Goal: Register for event/course

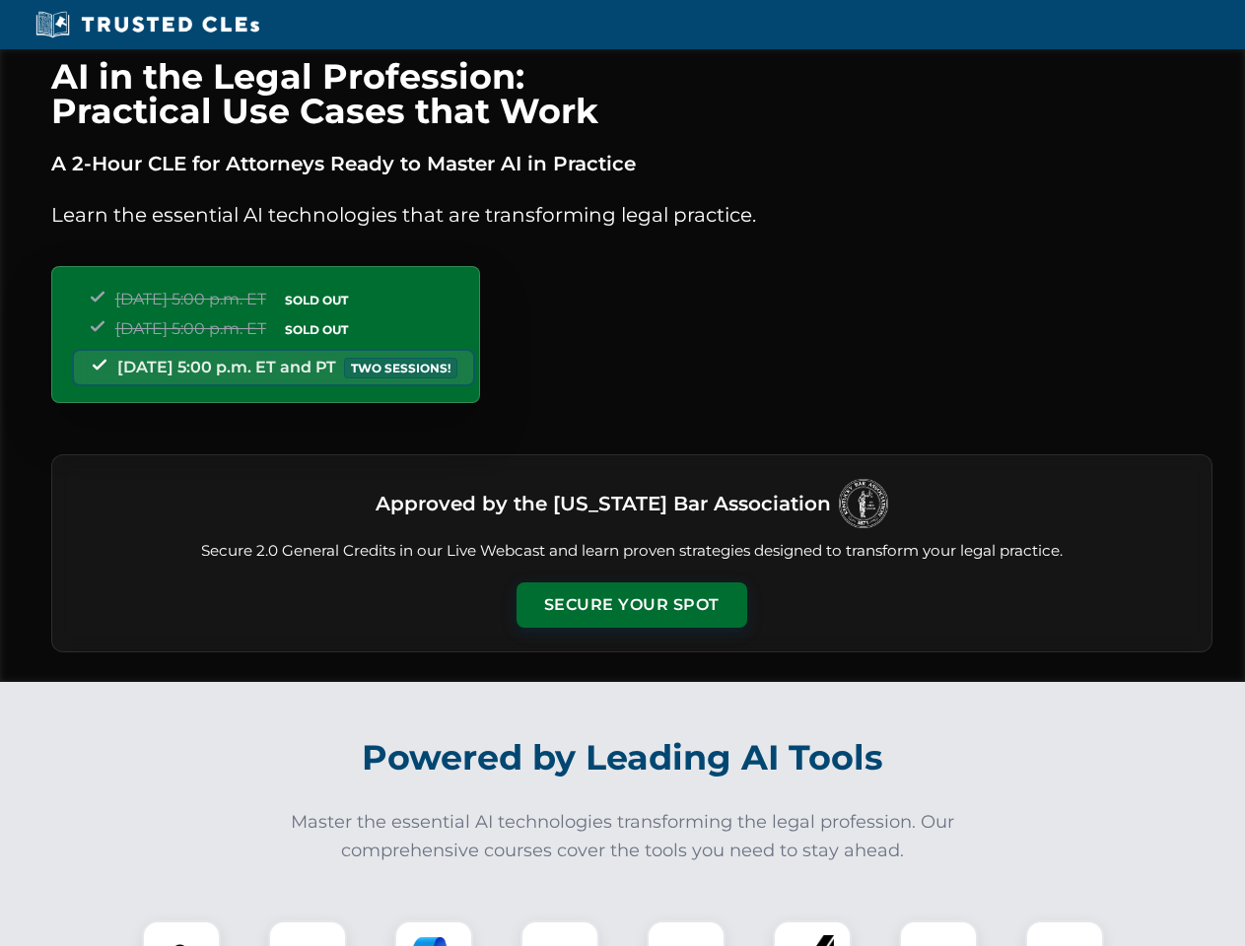
click at [631, 605] on button "Secure Your Spot" at bounding box center [631, 604] width 231 height 45
click at [181, 933] on img at bounding box center [181, 959] width 57 height 57
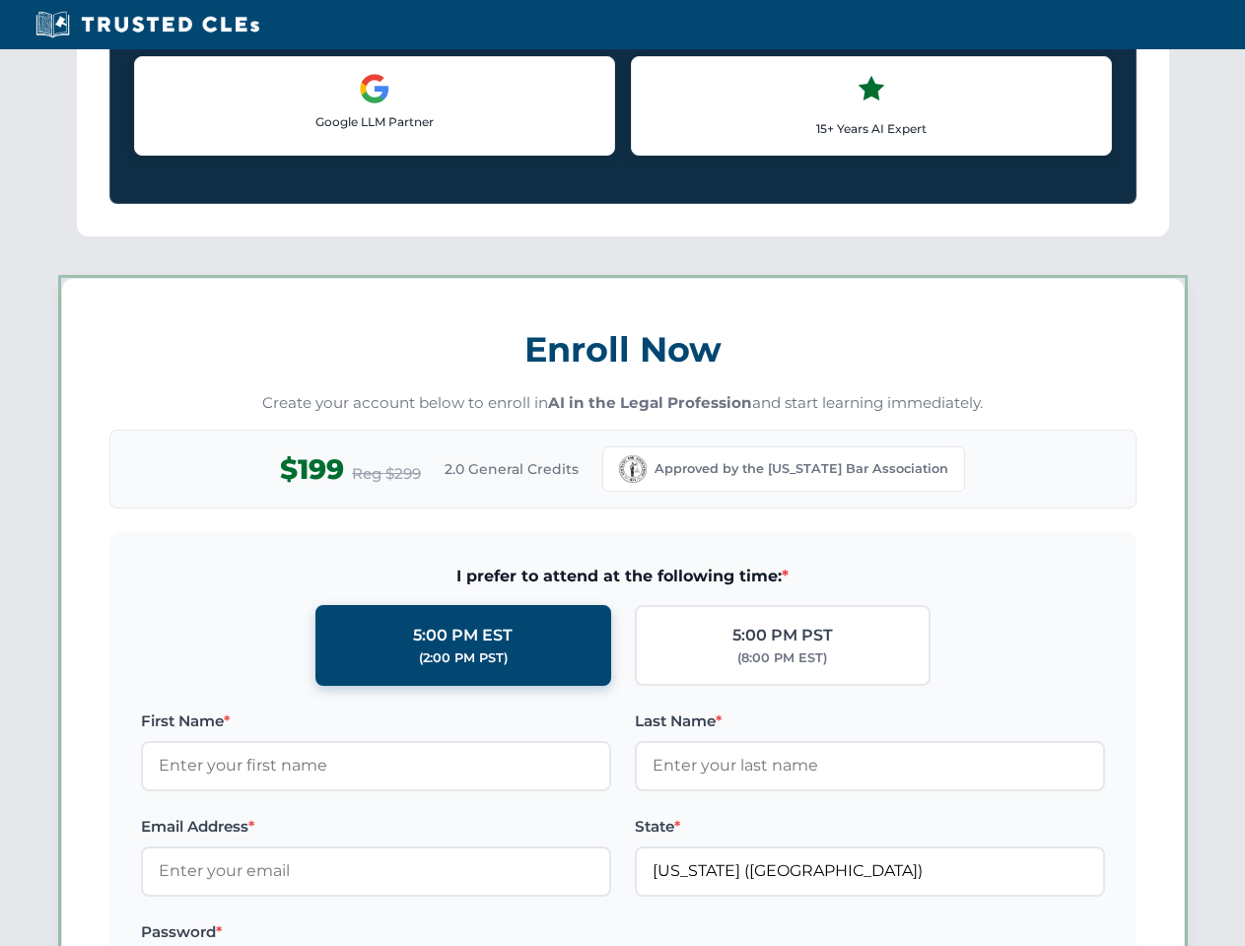
click at [434, 933] on label "Password *" at bounding box center [376, 932] width 470 height 24
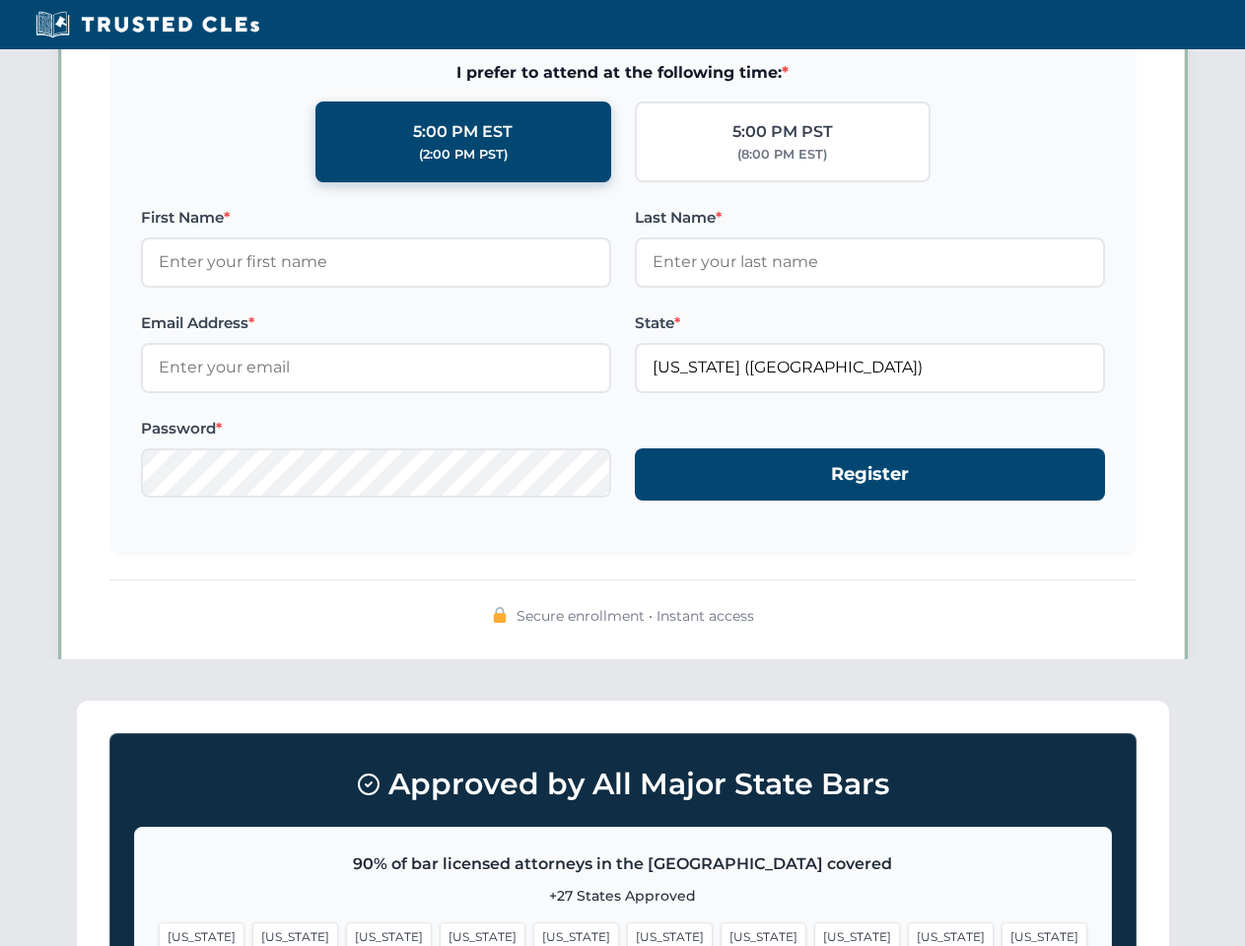
click at [908, 933] on span "[US_STATE]" at bounding box center [951, 936] width 86 height 29
